Goal: Find specific page/section: Find specific page/section

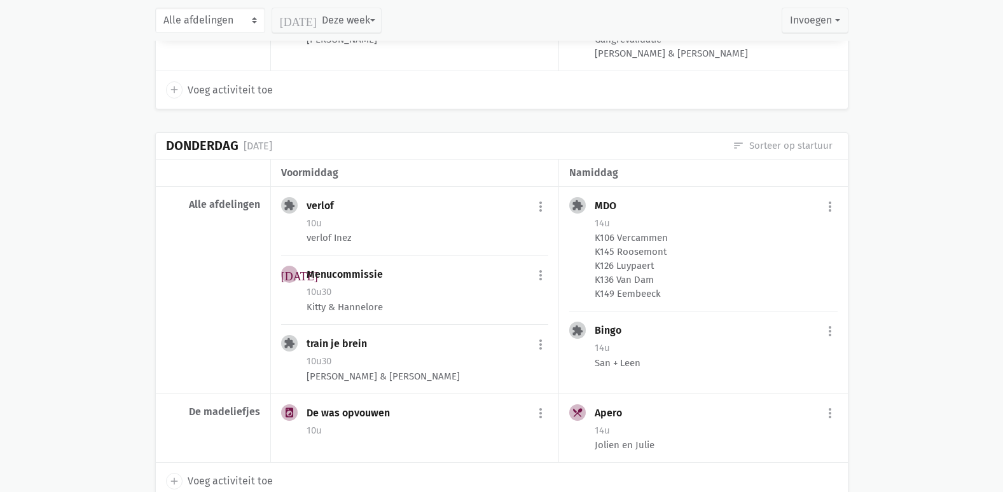
scroll to position [1335, 0]
click at [660, 274] on div "K106 Vercammen K145 Roosemont K126 Luypaert K136 Van Dam K149 Eembeeck" at bounding box center [716, 265] width 242 height 70
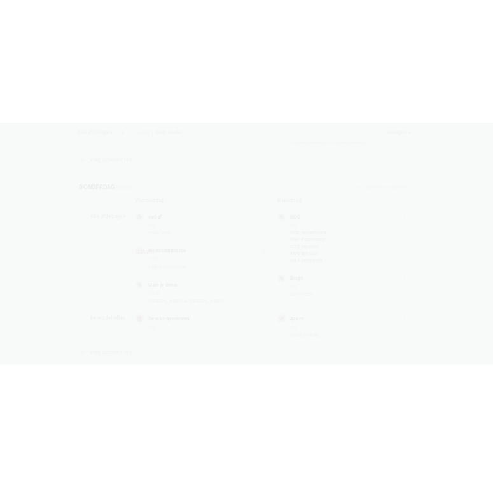
scroll to position [1323, 0]
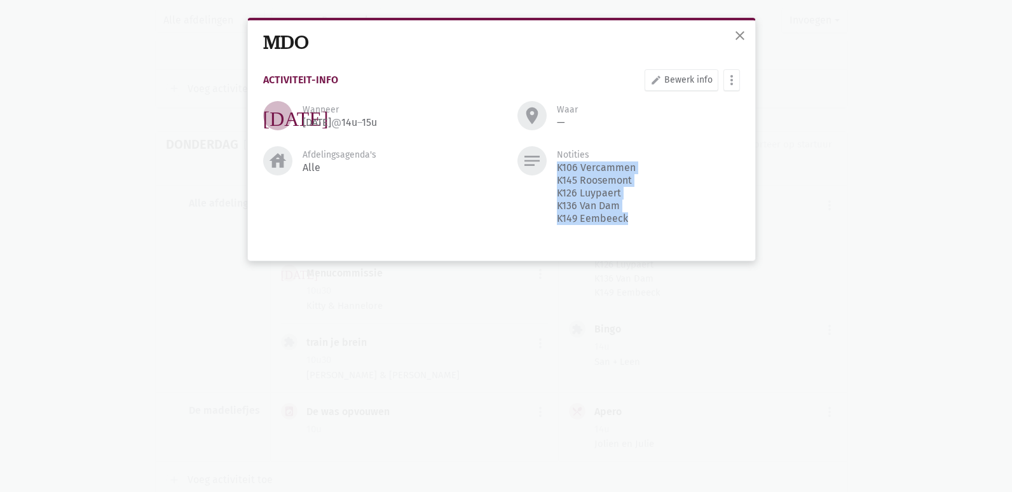
drag, startPoint x: 558, startPoint y: 167, endPoint x: 638, endPoint y: 224, distance: 98.8
click at [638, 224] on div "notes Notities K106 Vercammen K145 Roosemont K126 Luypaert K136 Van Dam K149 Ee…" at bounding box center [629, 185] width 223 height 79
drag, startPoint x: 638, startPoint y: 224, endPoint x: 642, endPoint y: 244, distance: 19.5
click at [642, 244] on div "house Afdelingsagenda's Alle notes Notities K106 Vercammen K145 Roosemont K126 …" at bounding box center [501, 195] width 509 height 99
click at [626, 233] on div "notes Notities K106 Vercammen K145 Roosemont K126 Luypaert K136 Van Dam K149 Ee…" at bounding box center [629, 190] width 254 height 89
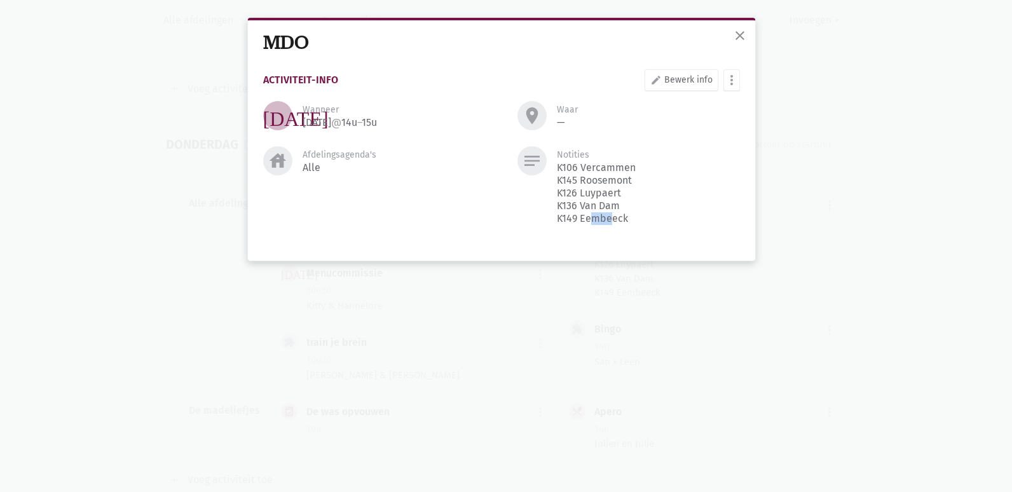
click at [593, 220] on div "K106 Vercammen K145 Roosemont K126 Luypaert K136 Van Dam K149 Eembeeck" at bounding box center [596, 194] width 79 height 64
drag, startPoint x: 593, startPoint y: 220, endPoint x: 669, endPoint y: 238, distance: 77.9
click at [669, 238] on div "house Afdelingsagenda's Alle notes Notities K106 Vercammen K145 Roosemont K126 …" at bounding box center [501, 195] width 509 height 99
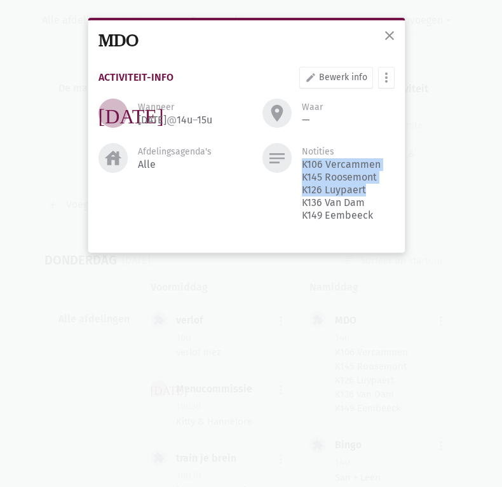
drag, startPoint x: 303, startPoint y: 176, endPoint x: 379, endPoint y: 198, distance: 78.9
click at [379, 198] on div "K106 Vercammen K145 Roosemont K126 Luypaert K136 Van Dam K149 Eembeeck" at bounding box center [341, 190] width 79 height 64
click at [84, 384] on div "close MDO Activiteit-info edit Bewerk info more_vert [PERSON_NAME] fiche [DATE]…" at bounding box center [251, 243] width 502 height 487
click at [396, 38] on span "close" at bounding box center [389, 35] width 15 height 15
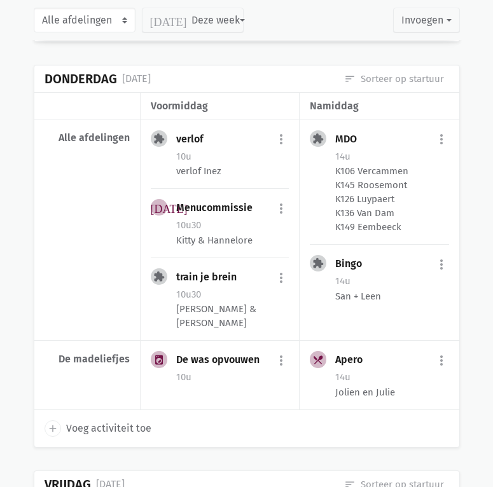
scroll to position [1524, 0]
